Goal: Task Accomplishment & Management: Manage account settings

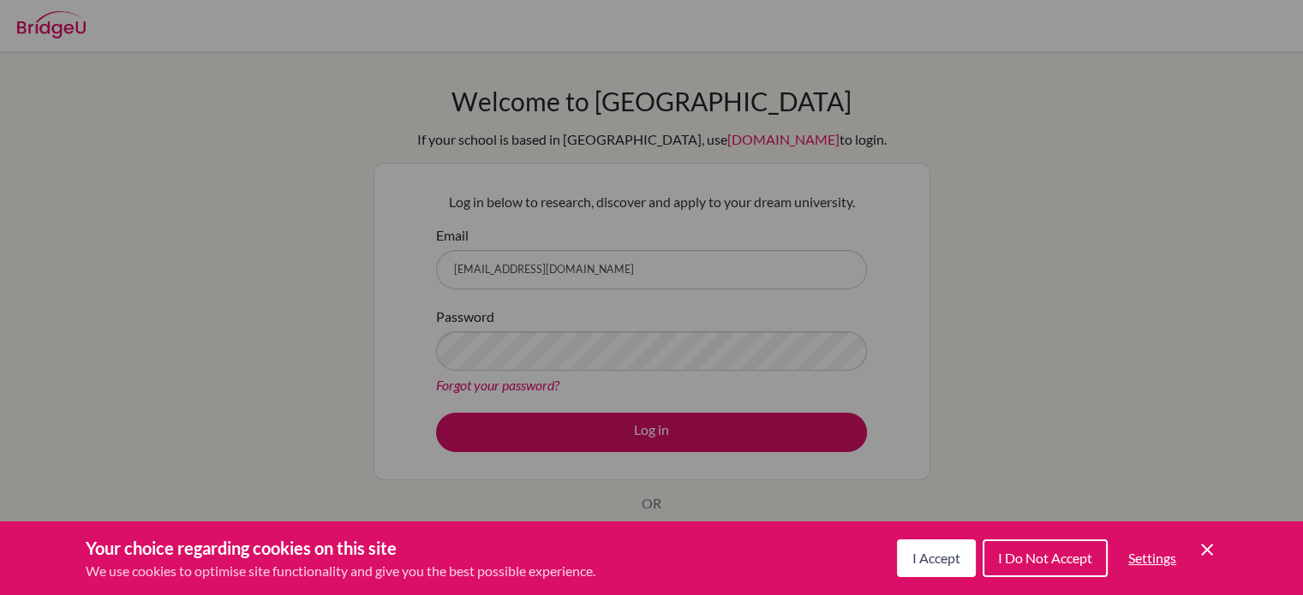
click at [613, 270] on div "Cookie Preferences" at bounding box center [651, 297] width 1303 height 595
click at [954, 551] on span "I Accept" at bounding box center [936, 558] width 48 height 16
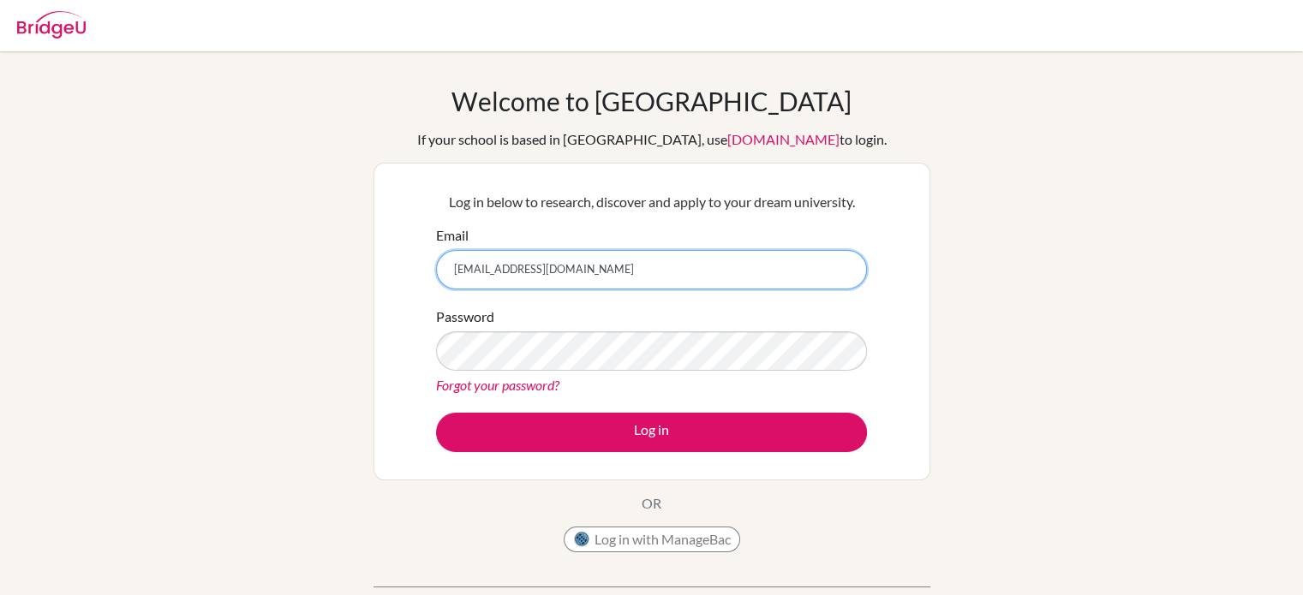
click at [666, 271] on input "[EMAIL_ADDRESS][DOMAIN_NAME]" at bounding box center [651, 269] width 431 height 39
drag, startPoint x: 613, startPoint y: 277, endPoint x: 405, endPoint y: 270, distance: 208.2
click at [405, 270] on div "Log in below to research, discover and apply to your dream university. Email [E…" at bounding box center [651, 322] width 557 height 318
type input "[EMAIL_ADDRESS][DOMAIN_NAME]"
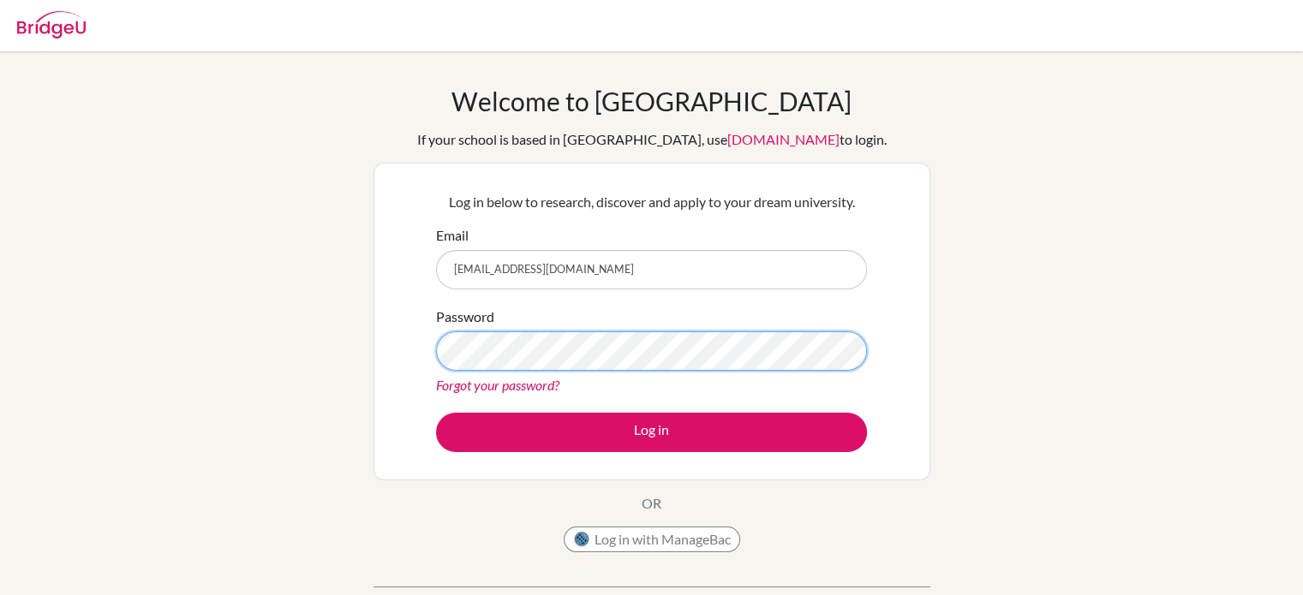
click at [396, 342] on div "Log in below to research, discover and apply to your dream university. Email [E…" at bounding box center [651, 322] width 557 height 318
click at [436, 413] on button "Log in" at bounding box center [651, 432] width 431 height 39
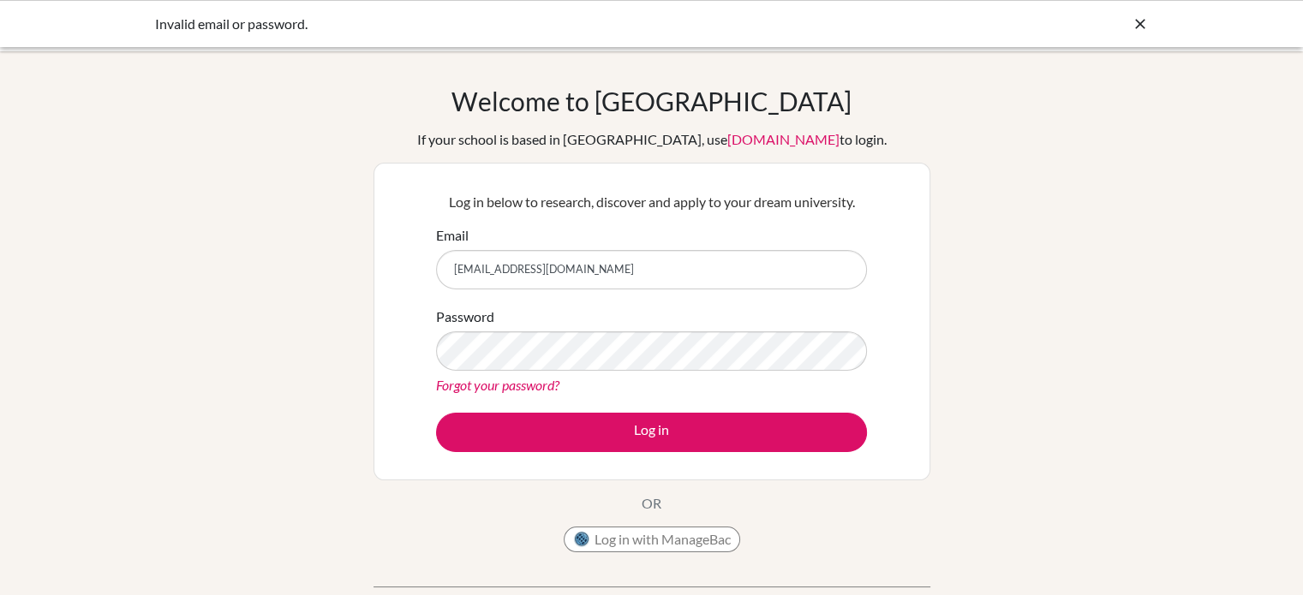
click at [659, 273] on input "[EMAIL_ADDRESS][DOMAIN_NAME]" at bounding box center [651, 269] width 431 height 39
type input "[EMAIL_ADDRESS][DOMAIN_NAME]"
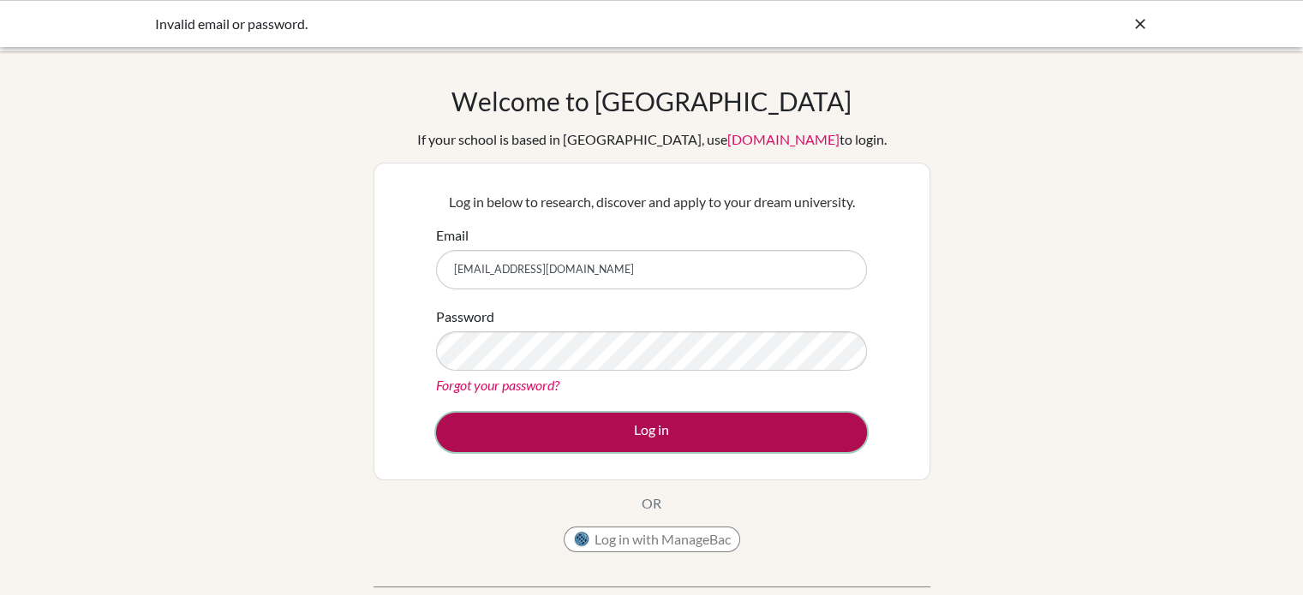
click at [671, 431] on button "Log in" at bounding box center [651, 432] width 431 height 39
